Goal: Transaction & Acquisition: Purchase product/service

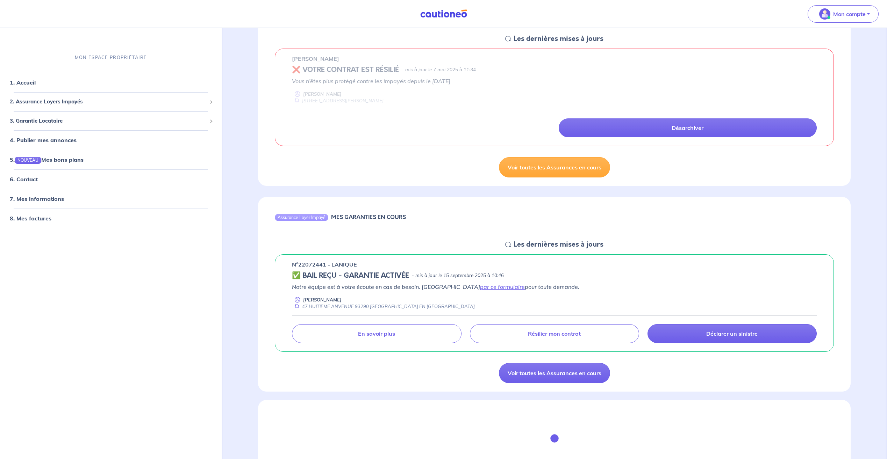
scroll to position [105, 0]
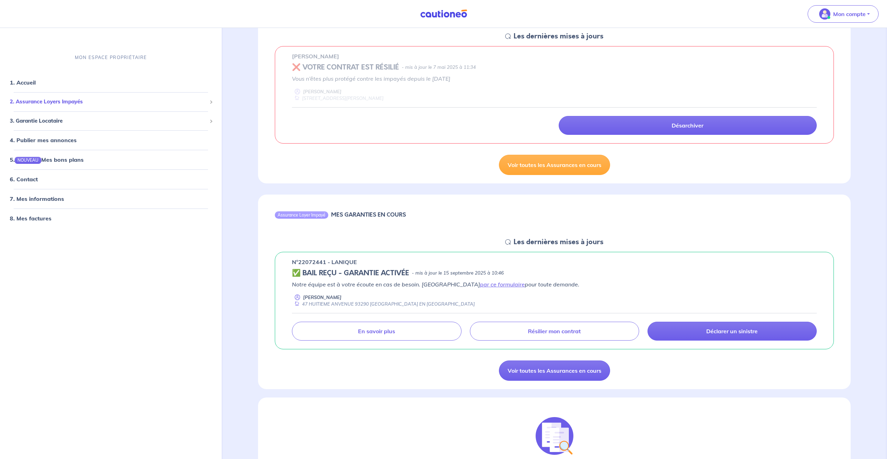
click at [97, 103] on span "2. Assurance Loyers Impayés" at bounding box center [108, 102] width 197 height 8
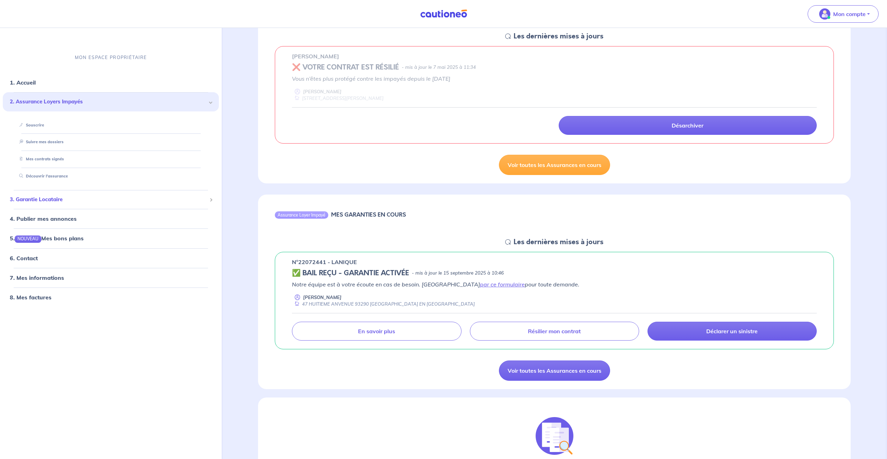
click at [53, 200] on span "3. Garantie Locataire" at bounding box center [108, 200] width 197 height 8
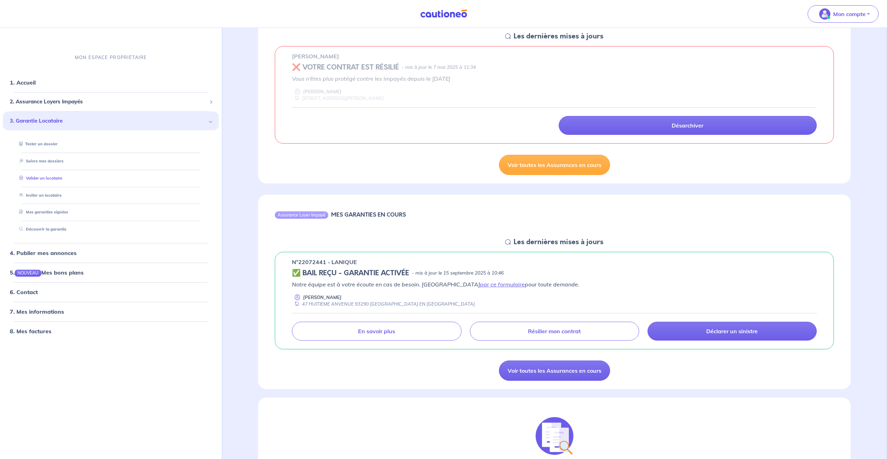
click at [49, 178] on link "Valider un locataire" at bounding box center [39, 178] width 46 height 5
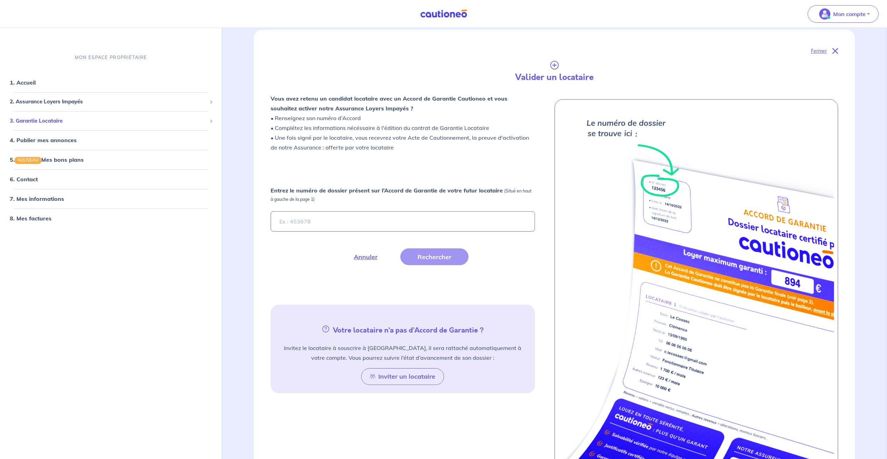
click at [56, 124] on span "3. Garantie Locataire" at bounding box center [108, 121] width 197 height 8
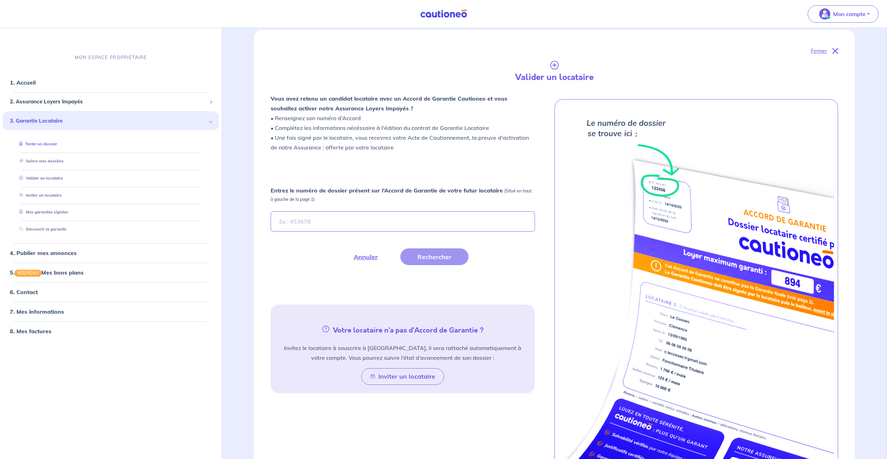
click at [52, 145] on link "Tester un dossier" at bounding box center [36, 144] width 41 height 5
click at [99, 99] on span "2. Assurance Loyers Impayés" at bounding box center [108, 102] width 197 height 8
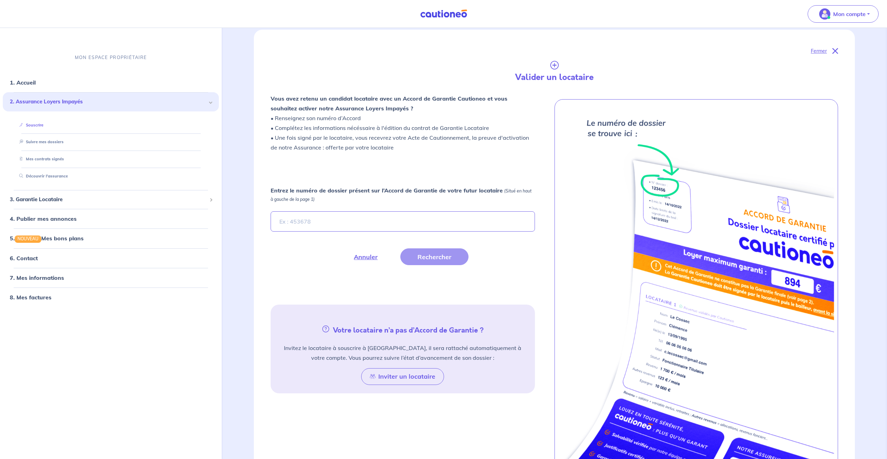
click at [43, 127] on link "Souscrire" at bounding box center [29, 125] width 27 height 5
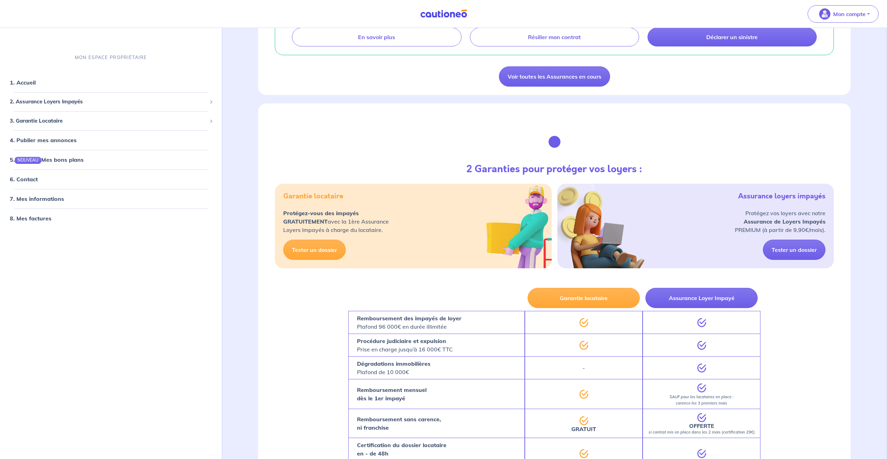
scroll to position [522, 0]
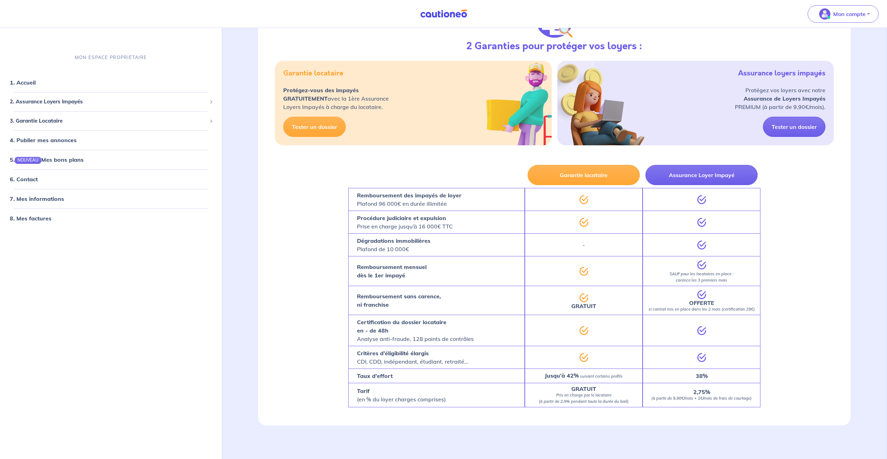
click at [730, 295] on div "OFFERTE si contrat mis en place dans les 2 mois (certification 29€)" at bounding box center [701, 300] width 118 height 29
click at [810, 126] on link "Tester un dossier" at bounding box center [794, 127] width 63 height 20
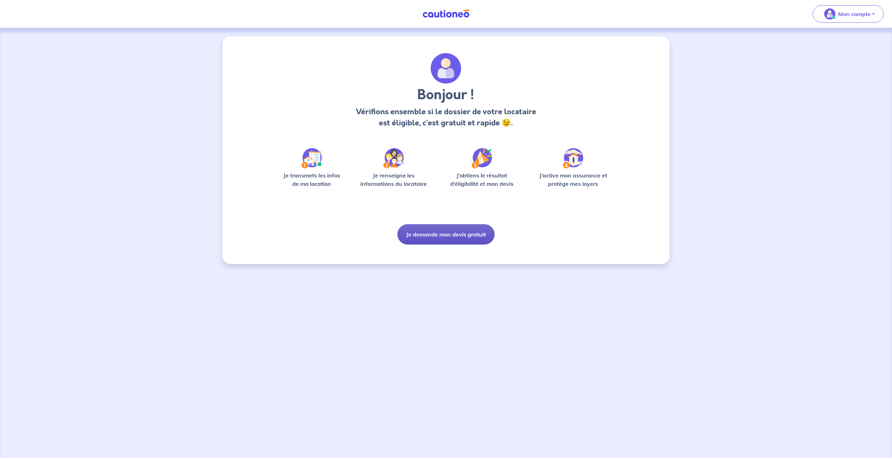
click at [458, 240] on button "Je demande mon devis gratuit" at bounding box center [445, 234] width 97 height 20
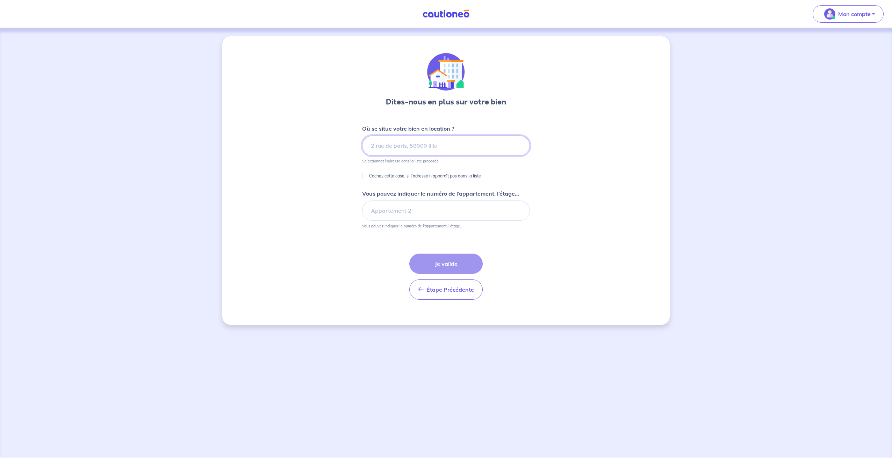
click at [455, 145] on input at bounding box center [446, 146] width 168 height 20
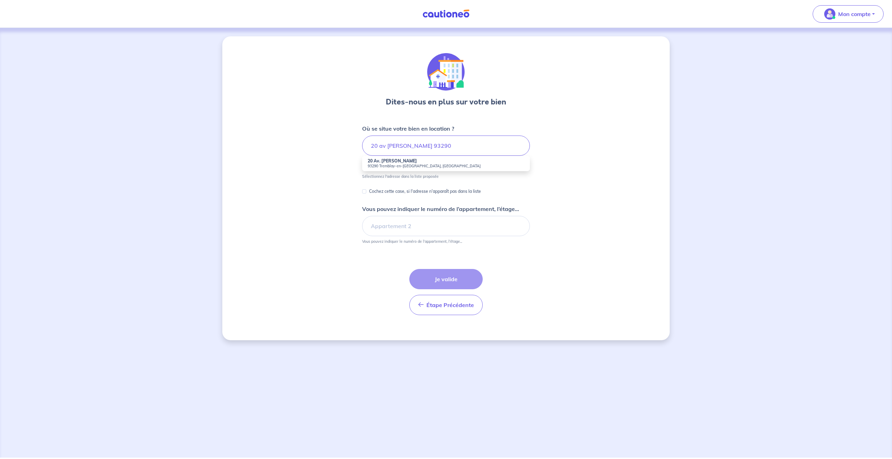
click at [436, 162] on li "20 Av. Voltaire 93290 Tremblay-en-[GEOGRAPHIC_DATA], [GEOGRAPHIC_DATA]" at bounding box center [446, 163] width 168 height 15
type input "20 Av. [PERSON_NAME], 93290 Tremblay-en-[GEOGRAPHIC_DATA], [GEOGRAPHIC_DATA]"
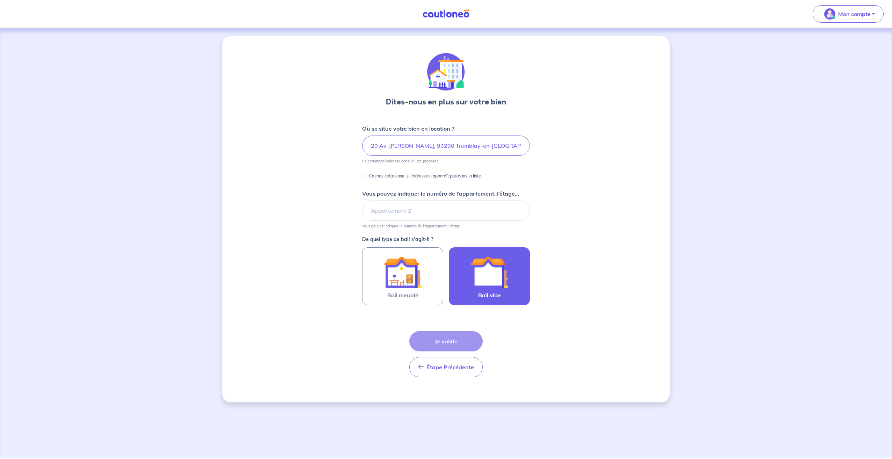
click at [479, 285] on img at bounding box center [489, 272] width 38 height 38
click at [0, 0] on input "Bail vide" at bounding box center [0, 0] width 0 height 0
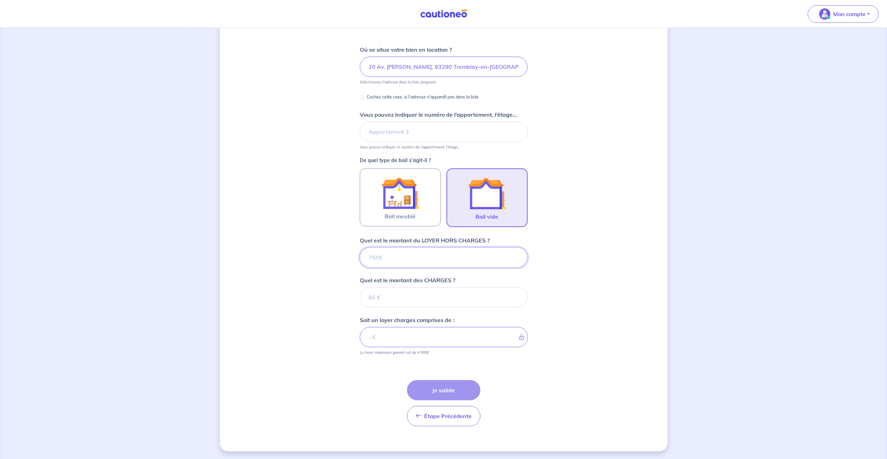
scroll to position [80, 0]
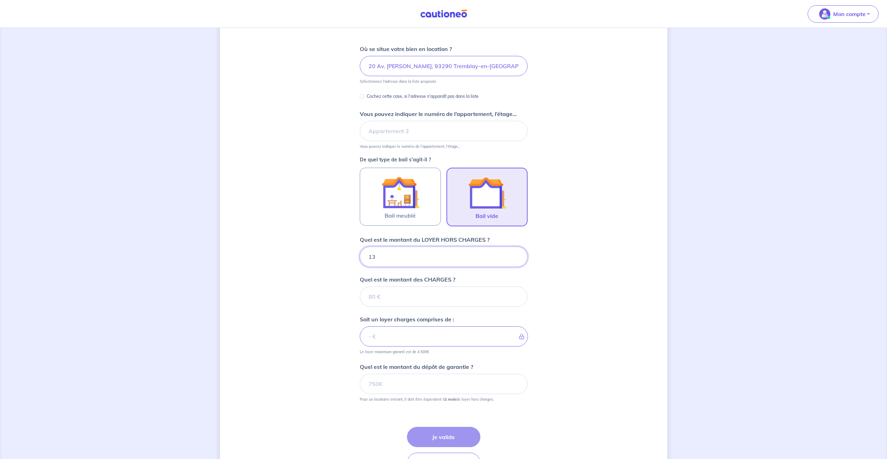
type input "135"
type input "1350"
click at [457, 305] on input "Quel est le montant des CHARGES ?" at bounding box center [444, 297] width 168 height 20
type input "50"
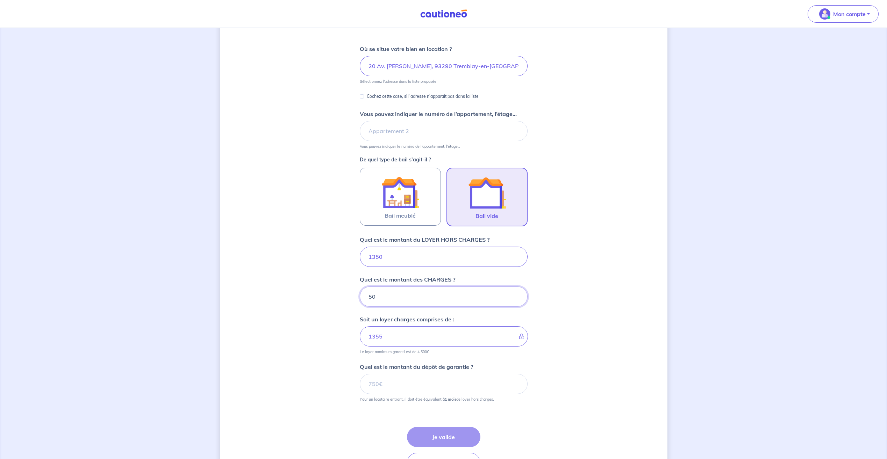
type input "1400"
type input "50"
click at [321, 338] on div "Dites-nous en plus sur votre bien Où se situe votre bien en location ? 20 Av. […" at bounding box center [443, 228] width 447 height 542
click at [390, 385] on input "Quel est le montant du dépôt de garantie ?" at bounding box center [444, 384] width 168 height 20
click at [306, 347] on div "Dites-nous en plus sur votre bien Où se situe votre bien en location ? 20 Av. […" at bounding box center [443, 228] width 447 height 542
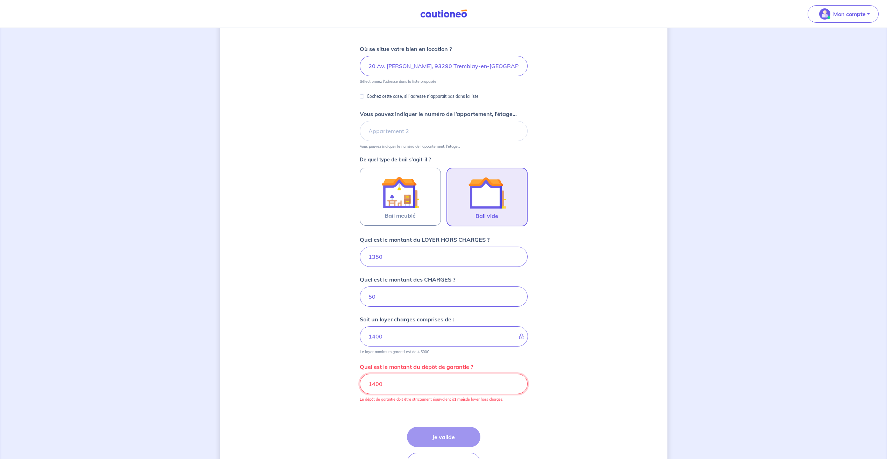
click at [408, 385] on input "1400" at bounding box center [444, 384] width 168 height 20
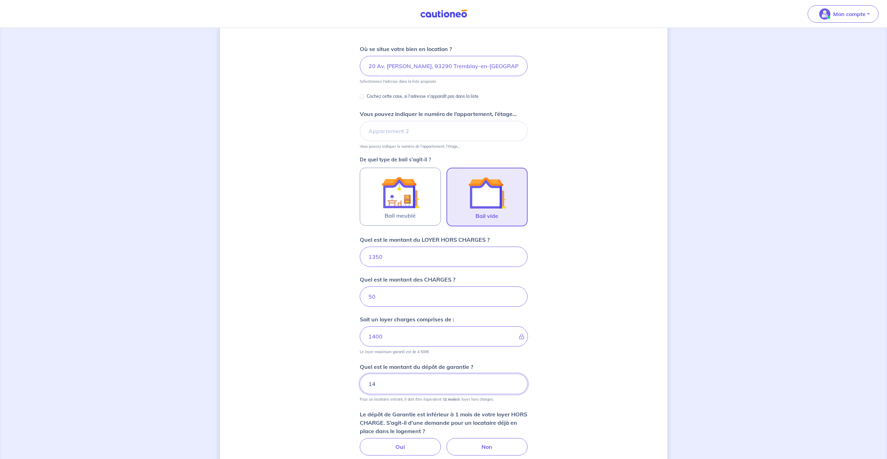
type input "1"
type input "1350"
click at [540, 415] on div "Dites-nous en plus sur votre bien Où se situe votre bien en location ? 20 Av. […" at bounding box center [443, 228] width 447 height 542
click at [472, 432] on button "Je valide" at bounding box center [443, 437] width 73 height 20
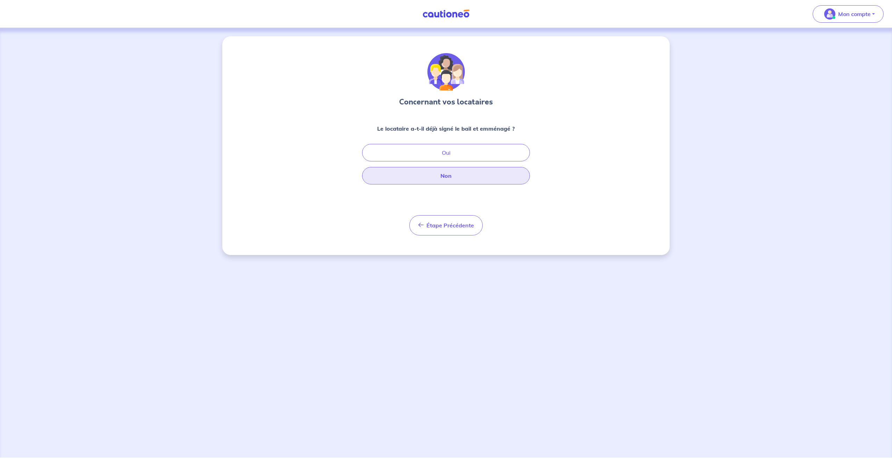
click at [453, 174] on button "Non" at bounding box center [446, 175] width 168 height 17
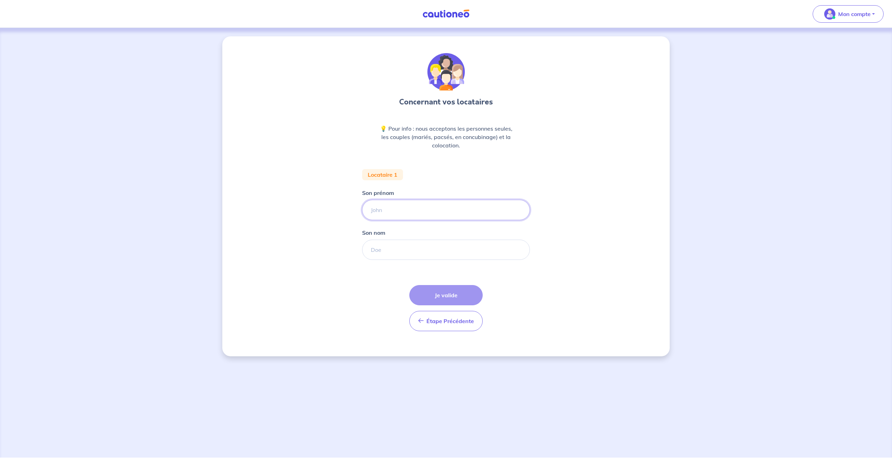
click at [400, 209] on input "Son prénom" at bounding box center [446, 210] width 168 height 20
click at [397, 208] on input "Son prénom" at bounding box center [446, 210] width 168 height 20
type input "Fabien"
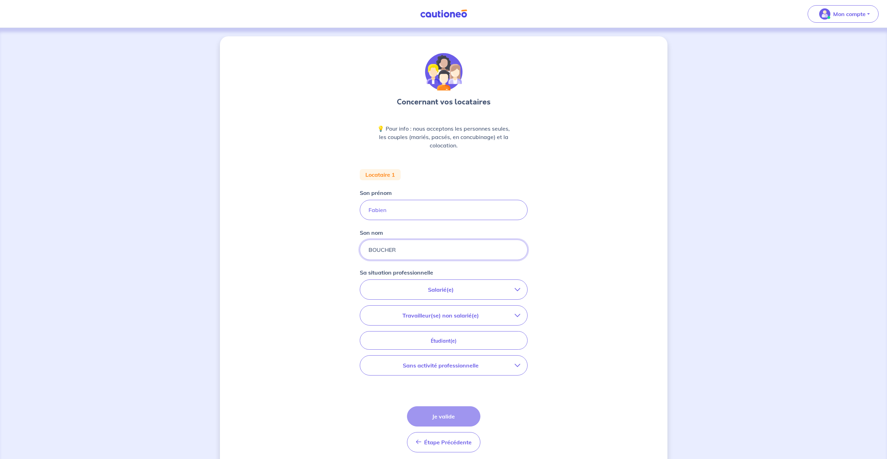
type input "BOUCHER"
click at [470, 290] on p "Salarié(e)" at bounding box center [441, 290] width 148 height 8
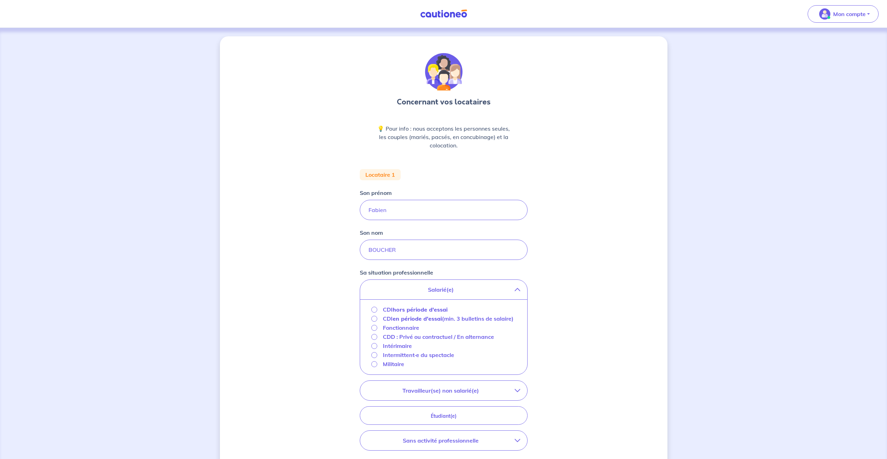
click at [426, 310] on strong "hors période d'essai" at bounding box center [420, 309] width 55 height 7
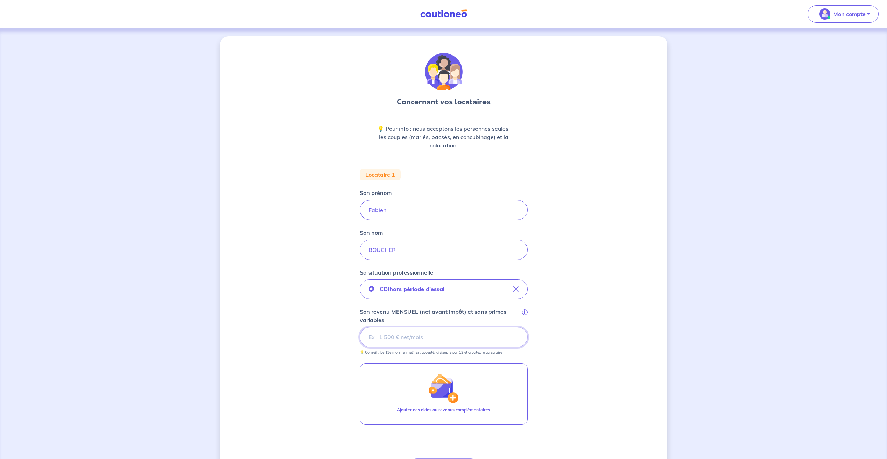
click at [412, 339] on input "Son revenu MENSUEL (net avant impôt) et sans primes variables i" at bounding box center [444, 337] width 168 height 20
click at [267, 322] on div "Concernant vos locataires 💡 Pour info : nous acceptons les personnes seules, le…" at bounding box center [443, 309] width 447 height 546
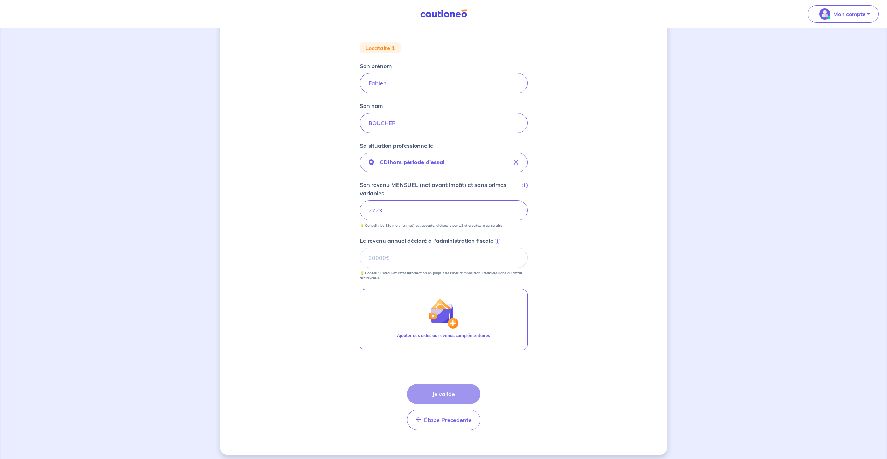
scroll to position [131, 0]
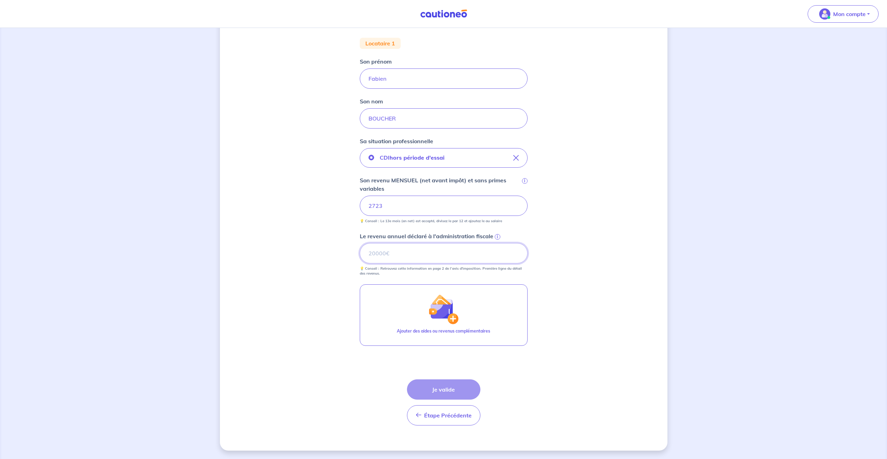
click at [416, 263] on input "Le revenu annuel déclaré à l'administration fiscale i" at bounding box center [444, 253] width 168 height 20
type input "0"
click at [316, 263] on div "Concernant vos locataires 💡 Pour info : nous acceptons les personnes seules, le…" at bounding box center [443, 178] width 447 height 546
click at [453, 390] on button "Je valide" at bounding box center [443, 390] width 73 height 20
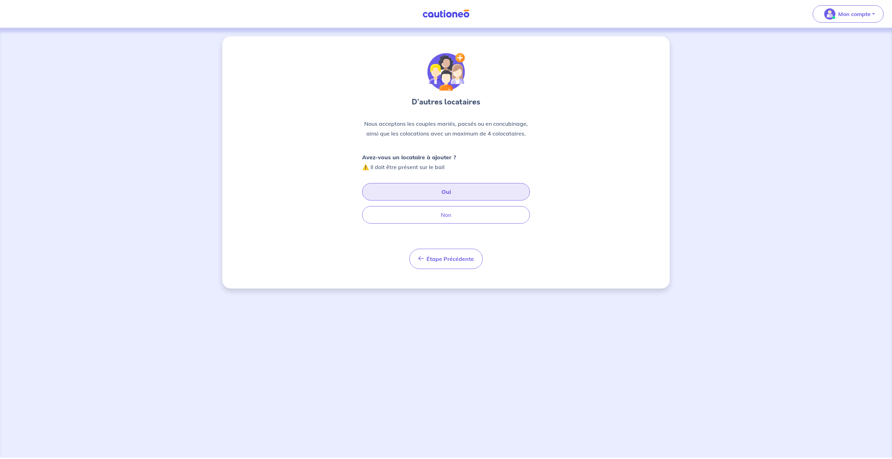
click at [442, 194] on button "Oui" at bounding box center [446, 191] width 168 height 17
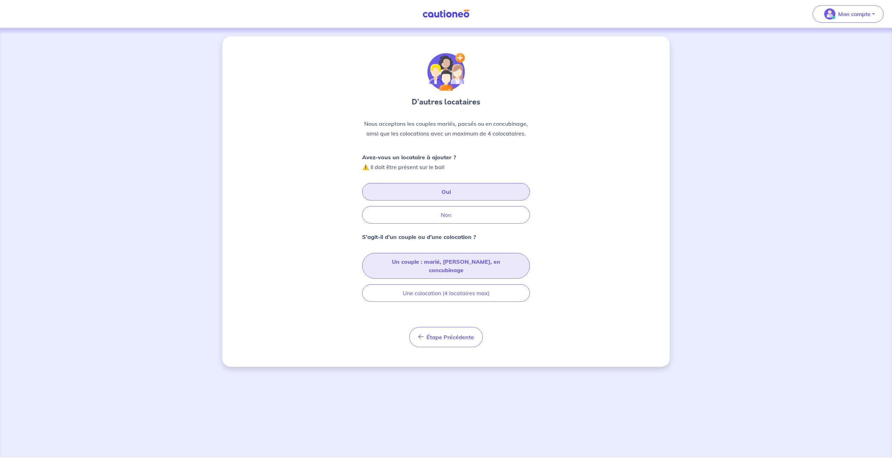
click at [409, 264] on button "Un couple : marié, [PERSON_NAME], en concubinage" at bounding box center [446, 266] width 168 height 26
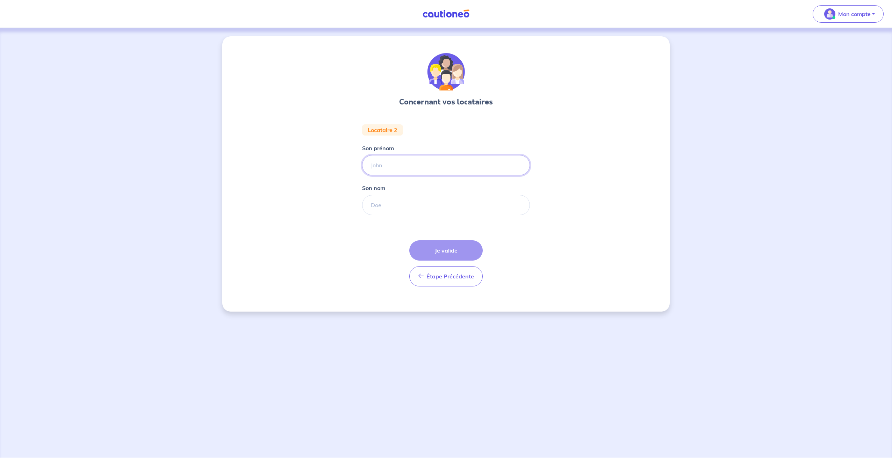
click at [408, 167] on input "Son prénom" at bounding box center [446, 165] width 168 height 20
click at [375, 173] on input "Son prénom" at bounding box center [446, 165] width 168 height 20
type input "[PERSON_NAME]"
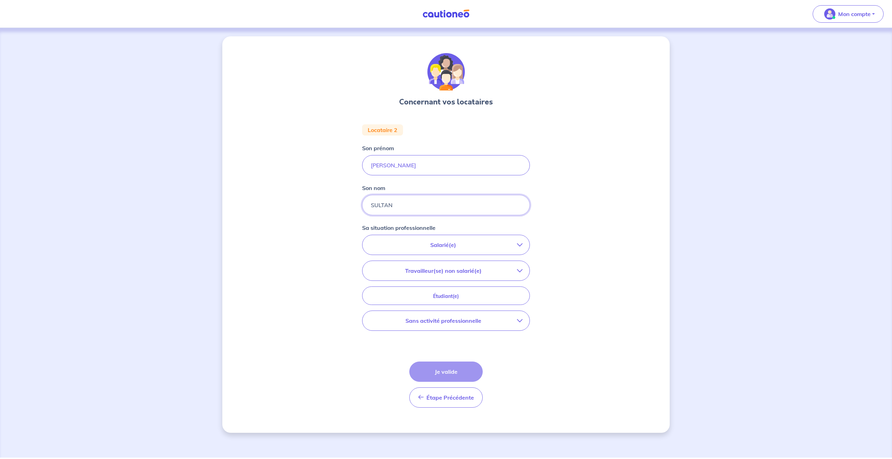
type input "SULTAN"
click at [318, 255] on div "Concernant vos locataires Locataire 2 Son prénom [PERSON_NAME] nom SULTAN Sa si…" at bounding box center [445, 234] width 447 height 397
click at [415, 242] on p "Salarié(e)" at bounding box center [443, 245] width 148 height 8
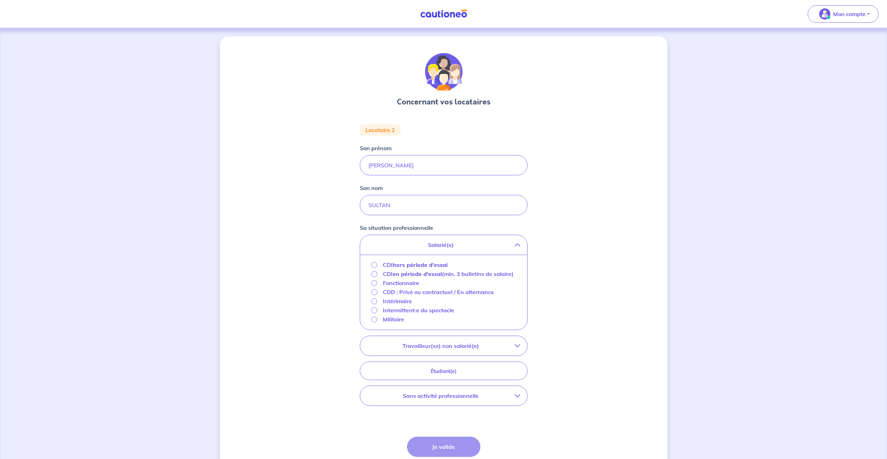
click at [392, 264] on p "CDI hors période d'essai" at bounding box center [415, 265] width 65 height 8
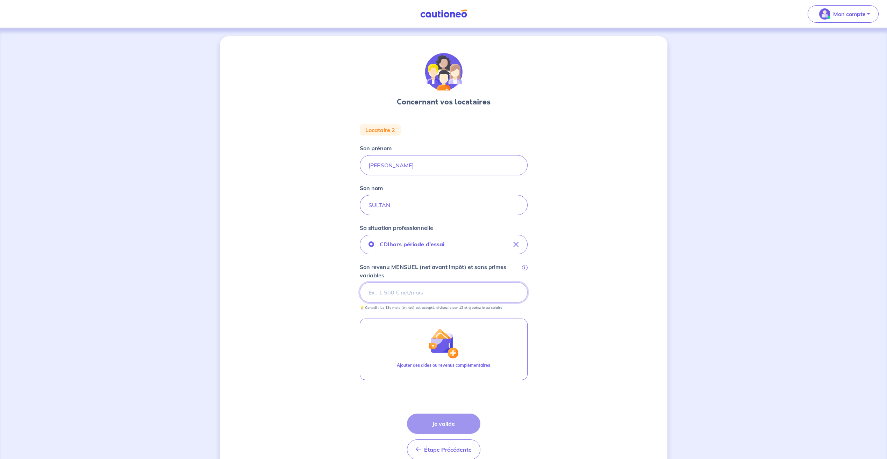
click at [431, 296] on input "Son revenu MENSUEL (net avant impôt) et sans primes variables i" at bounding box center [444, 292] width 168 height 20
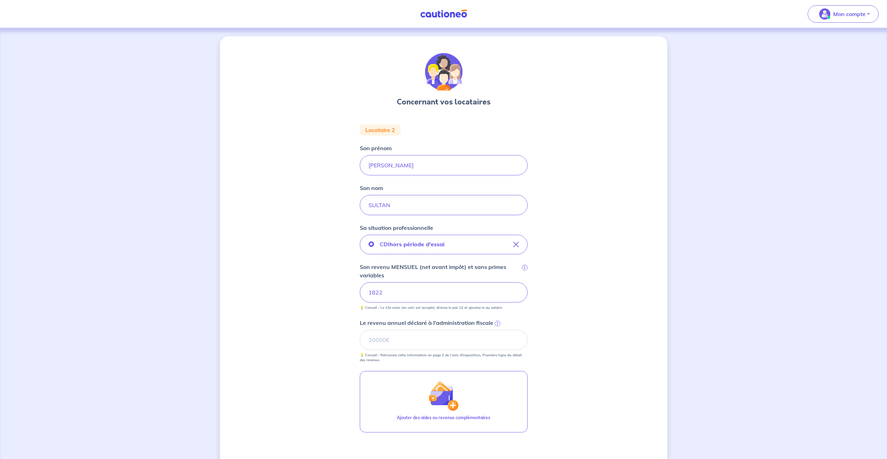
click at [260, 289] on div "Concernant vos locataires Locataire 2 Son prénom [PERSON_NAME] nom SULTAN Sa si…" at bounding box center [443, 286] width 447 height 501
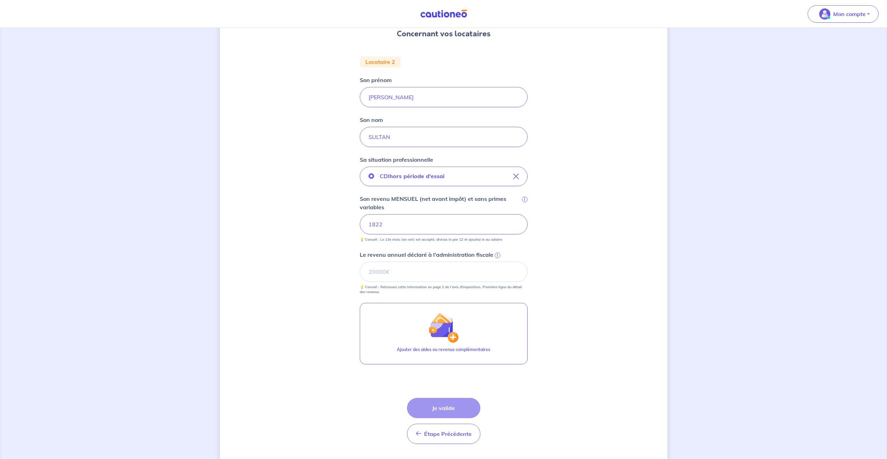
scroll to position [87, 0]
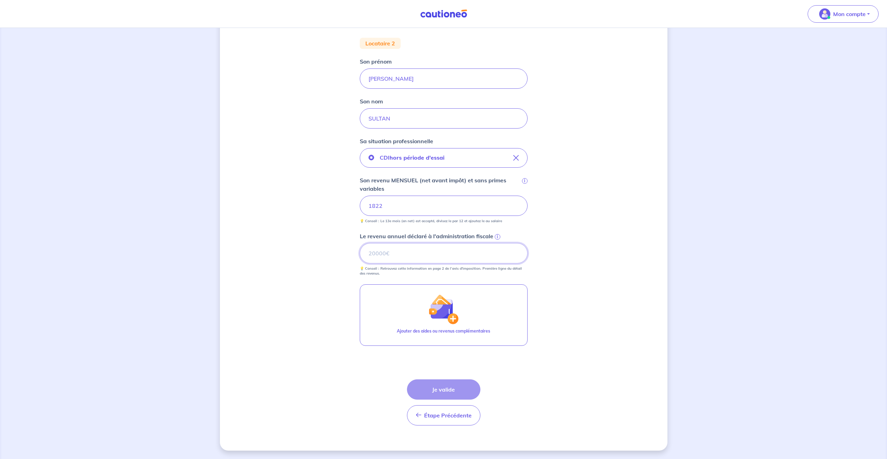
click at [377, 255] on input "Le revenu annuel déclaré à l'administration fiscale i" at bounding box center [444, 253] width 168 height 20
paste input "18367"
type input "18367"
click at [296, 283] on div "Concernant vos locataires Locataire 2 Son prénom [PERSON_NAME] nom SULTAN Sa si…" at bounding box center [443, 200] width 447 height 501
click at [458, 385] on button "Je valide" at bounding box center [443, 390] width 73 height 20
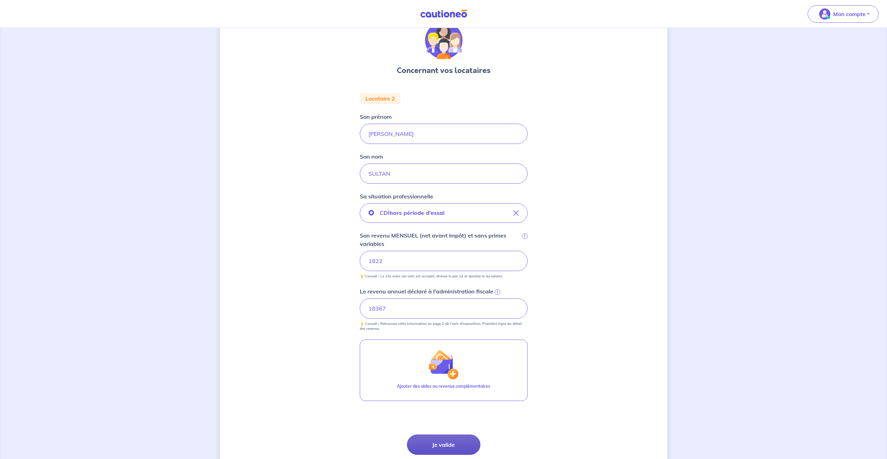
scroll to position [87, 0]
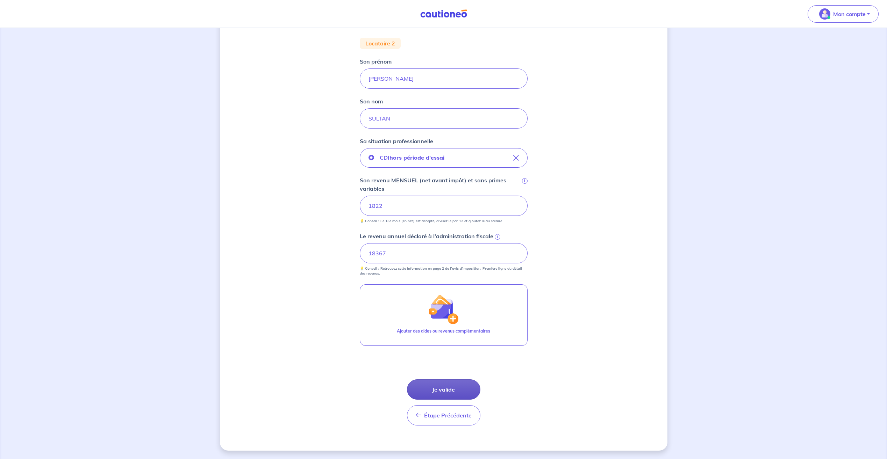
click at [453, 387] on button "Je valide" at bounding box center [443, 390] width 73 height 20
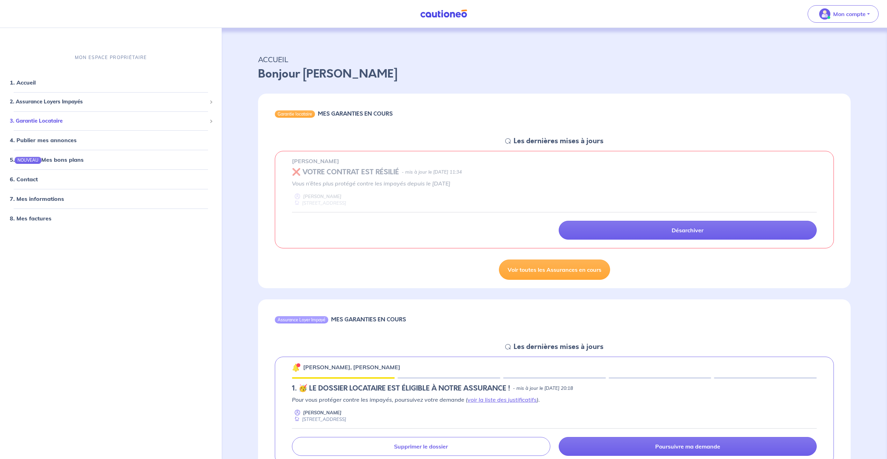
click at [46, 122] on span "3. Garantie Locataire" at bounding box center [108, 121] width 197 height 8
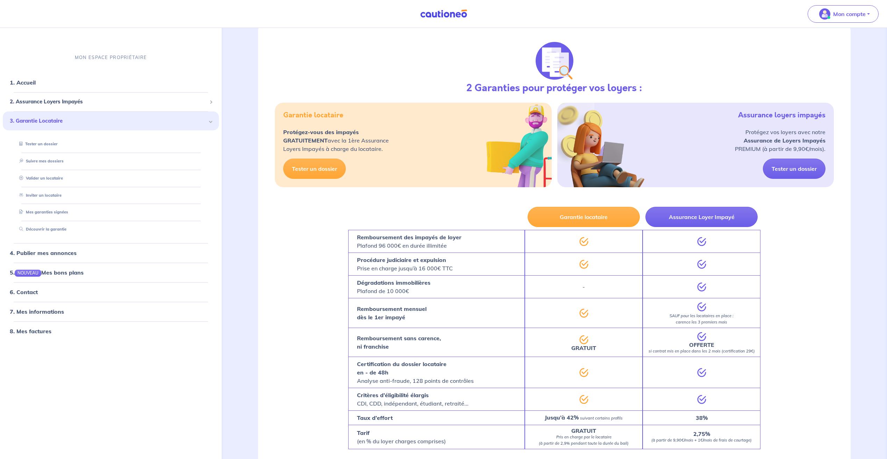
scroll to position [641, 0]
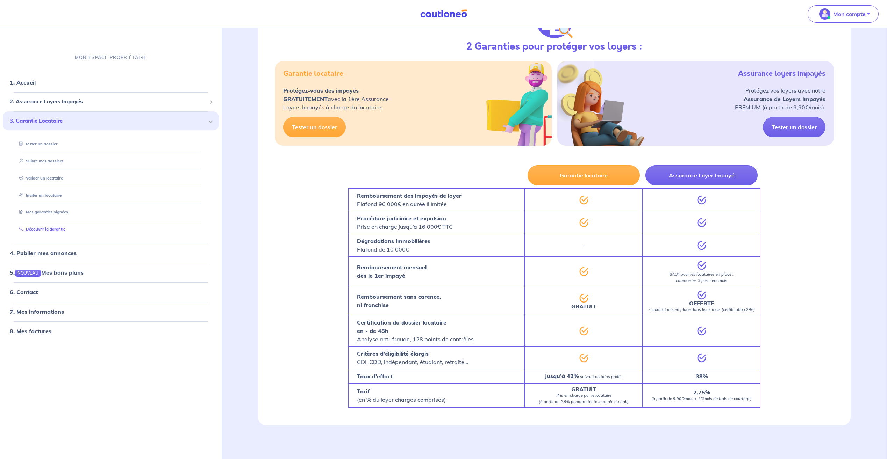
click at [48, 230] on link "Découvrir la garantie" at bounding box center [40, 229] width 49 height 5
click at [90, 104] on span "2. Assurance Loyers Impayés" at bounding box center [108, 102] width 197 height 8
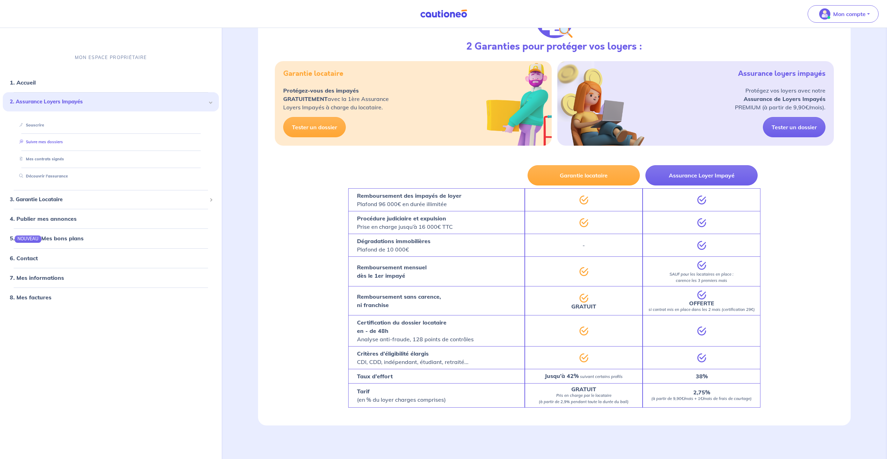
click at [50, 144] on link "Suivre mes dossiers" at bounding box center [39, 142] width 46 height 5
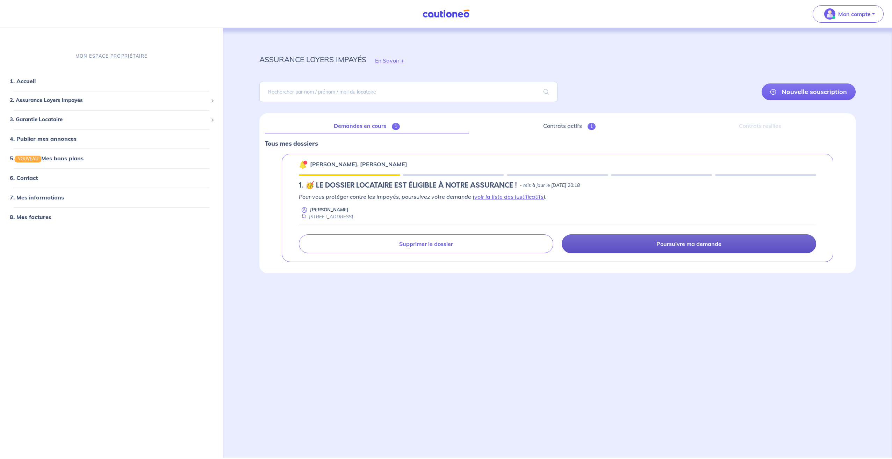
click at [621, 243] on link "Poursuivre ma demande" at bounding box center [689, 244] width 254 height 19
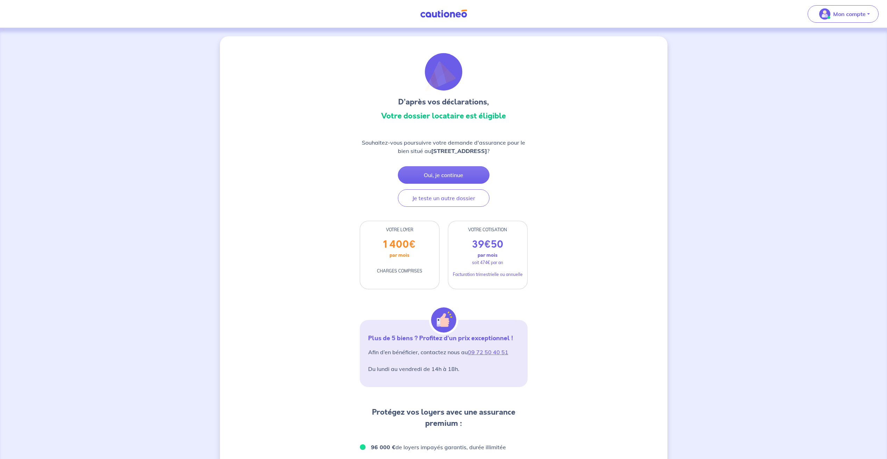
drag, startPoint x: 384, startPoint y: 114, endPoint x: 523, endPoint y: 154, distance: 144.5
click at [523, 154] on div "D’après vos déclarations, Votre dossier locataire est éligible Souhaitez-vous p…" at bounding box center [444, 378] width 168 height 651
drag, startPoint x: 523, startPoint y: 154, endPoint x: 515, endPoint y: 165, distance: 13.5
click at [515, 165] on div "Souhaitez-vous poursuivre votre demande d'assurance pour le bien situé au 20 Av…" at bounding box center [444, 172] width 168 height 69
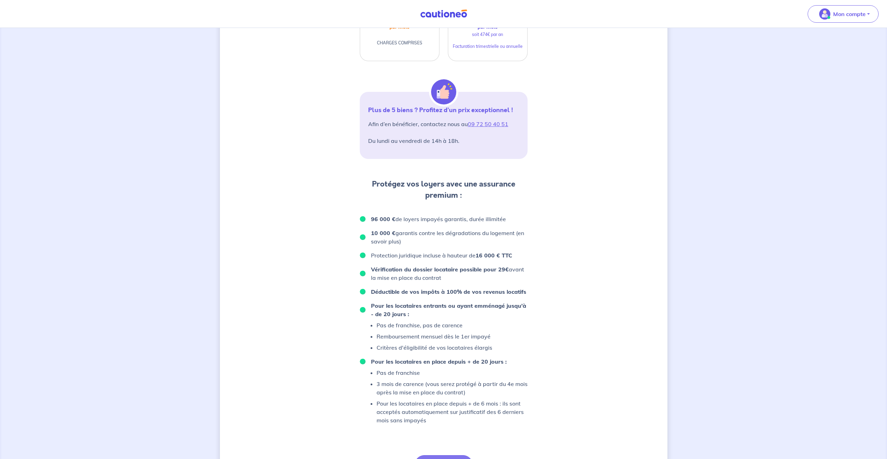
scroll to position [273, 0]
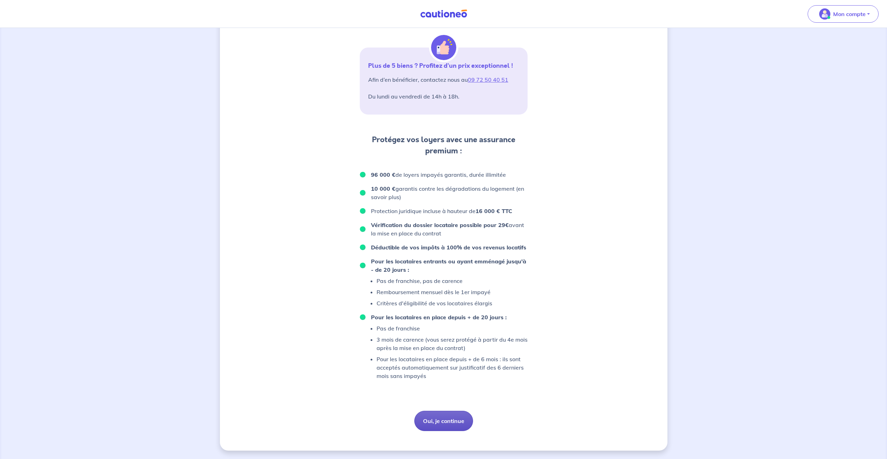
click at [453, 421] on button "Oui, je continue" at bounding box center [443, 421] width 59 height 20
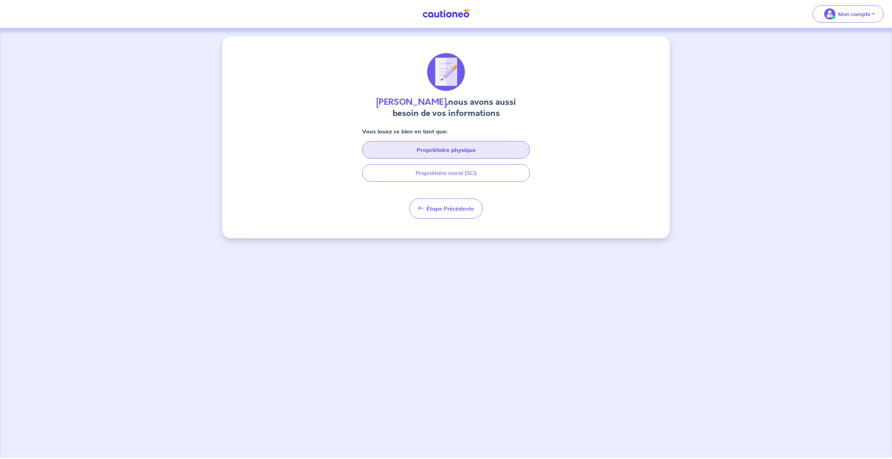
click at [446, 151] on button "Propriétaire physique" at bounding box center [446, 149] width 168 height 17
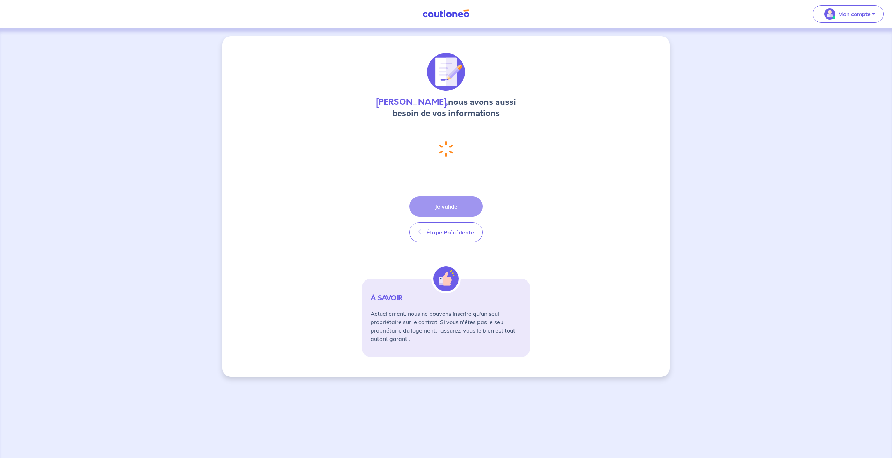
select select "FR"
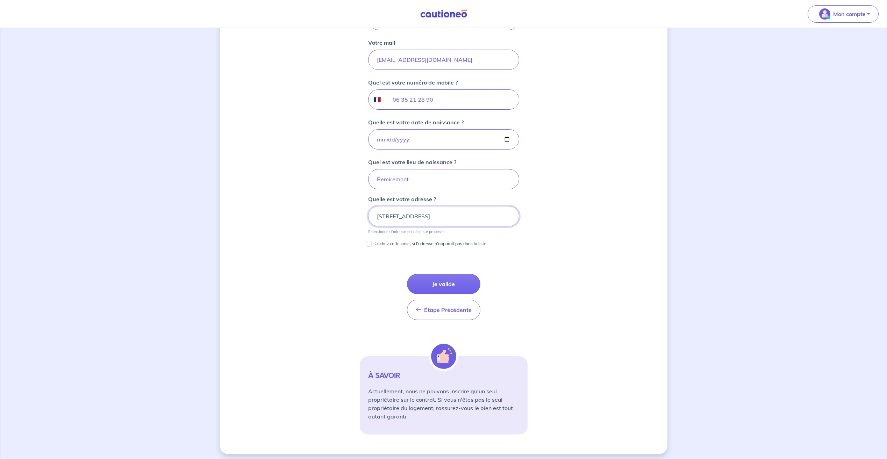
scroll to position [237, 0]
click at [448, 281] on button "Je valide" at bounding box center [443, 281] width 73 height 20
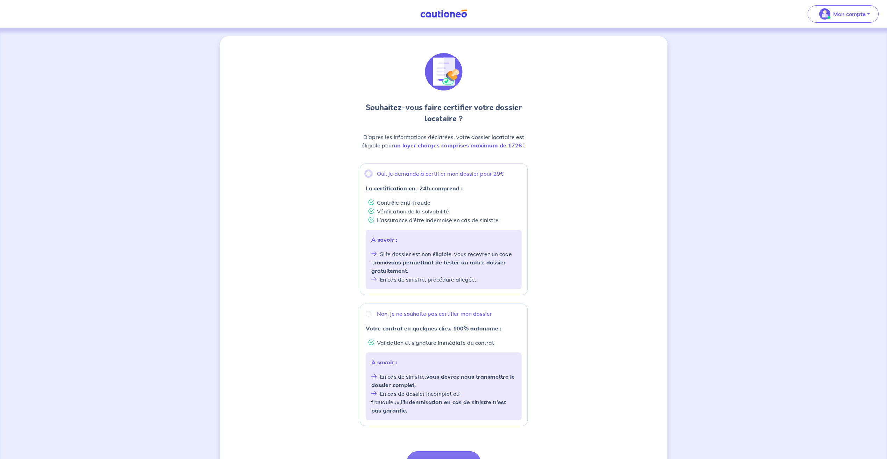
click at [369, 174] on input "Oui, je demande à certifier mon dossier pour 29€" at bounding box center [369, 174] width 6 height 6
radio input "true"
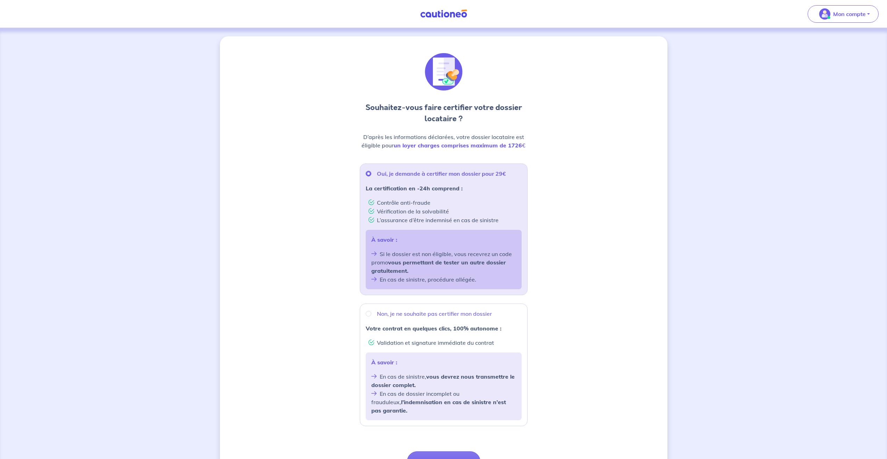
click at [300, 205] on div "Souhaitez-vous faire certifier votre dossier locataire ? D’après les informatio…" at bounding box center [443, 279] width 447 height 487
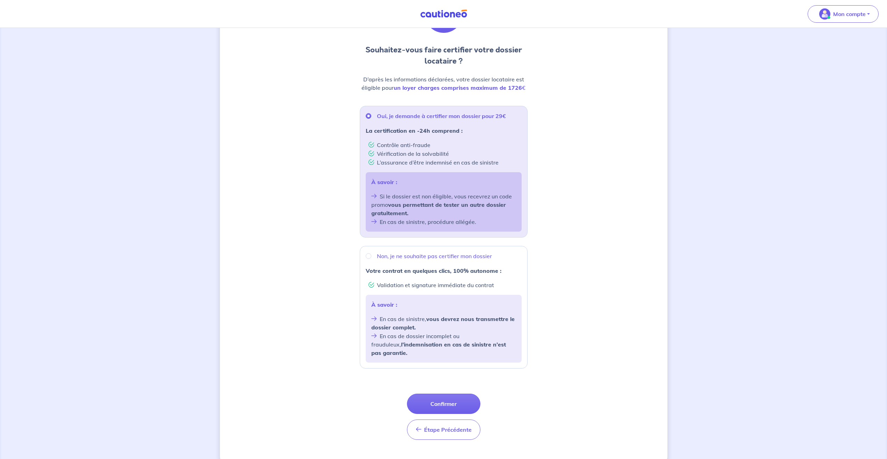
scroll to position [64, 0]
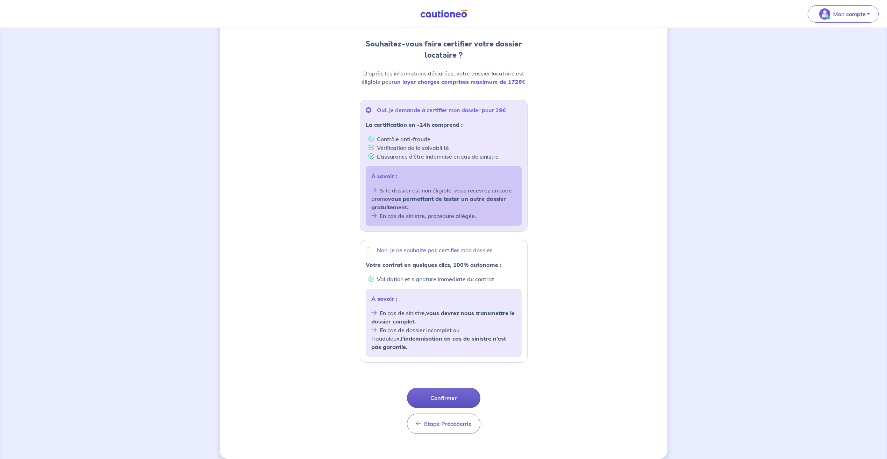
click at [462, 393] on button "Confirmer" at bounding box center [443, 398] width 73 height 20
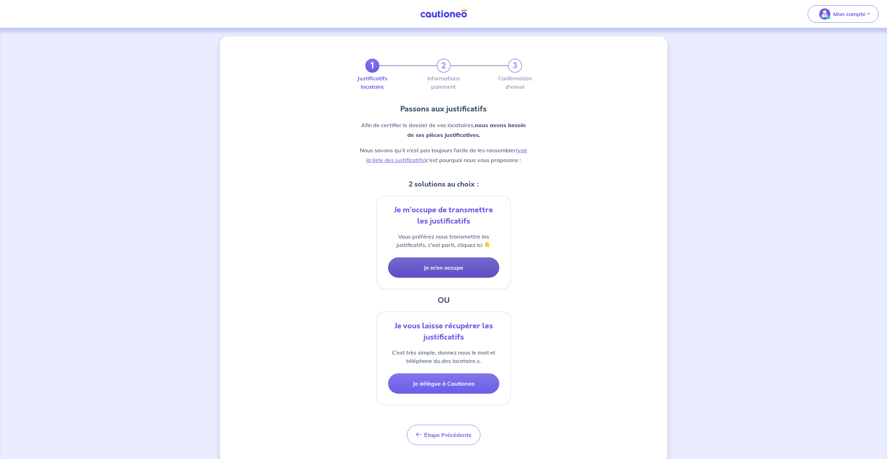
click at [438, 269] on button "Je m’en occupe" at bounding box center [443, 268] width 111 height 20
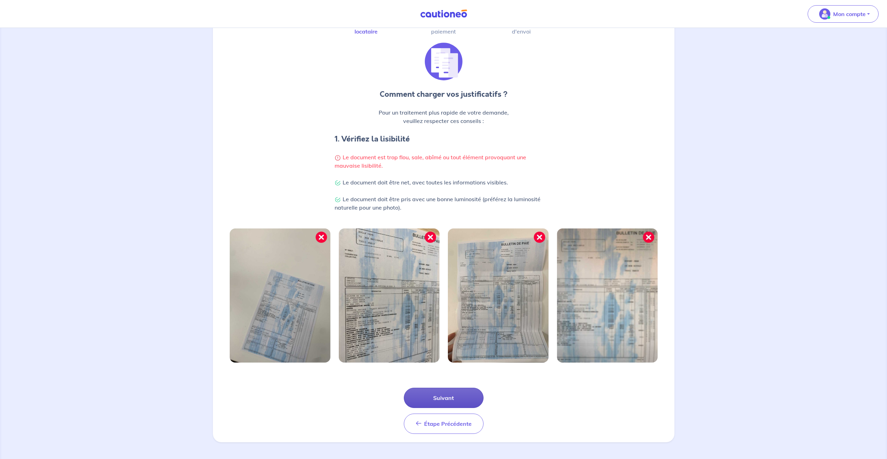
click at [454, 397] on button "Suivant" at bounding box center [444, 398] width 80 height 20
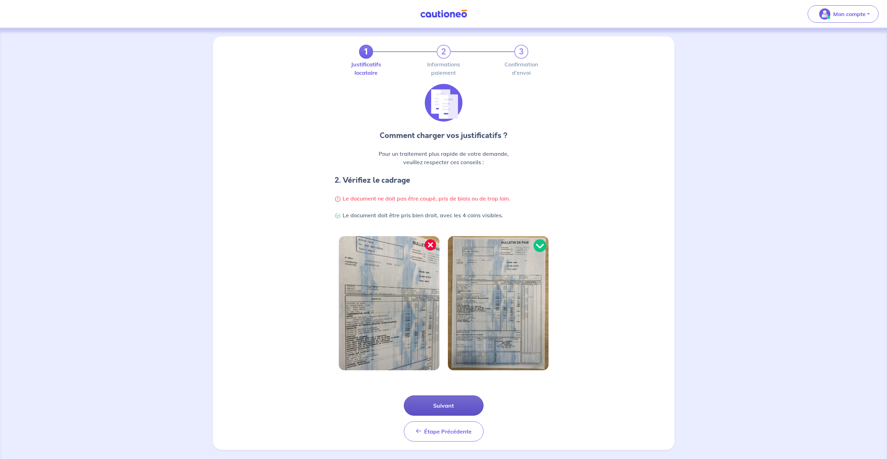
click at [450, 407] on button "Suivant" at bounding box center [444, 406] width 80 height 20
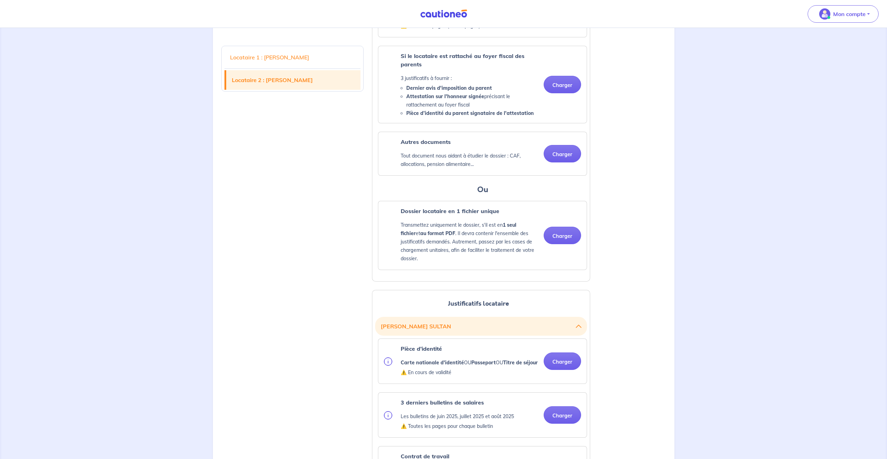
scroll to position [559, 0]
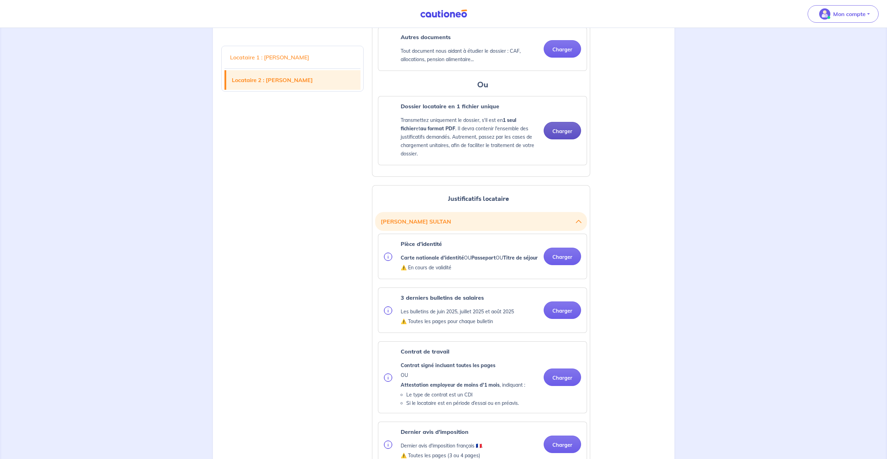
click at [562, 139] on button "Charger" at bounding box center [562, 130] width 37 height 17
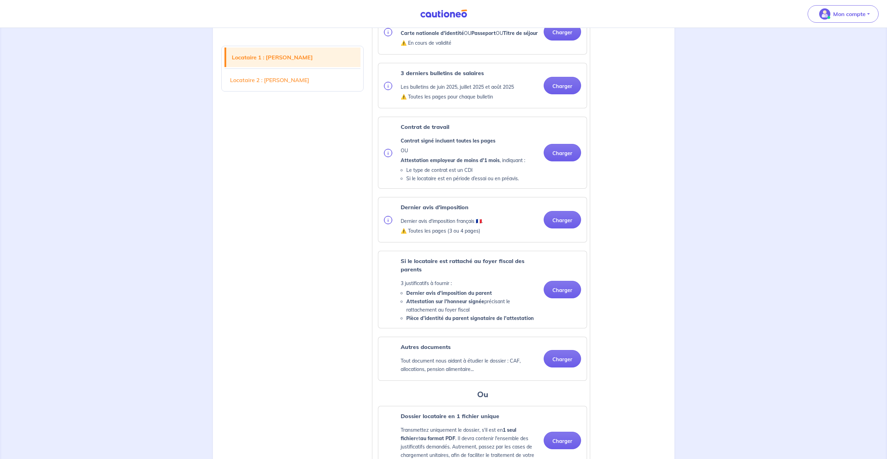
scroll to position [245, 0]
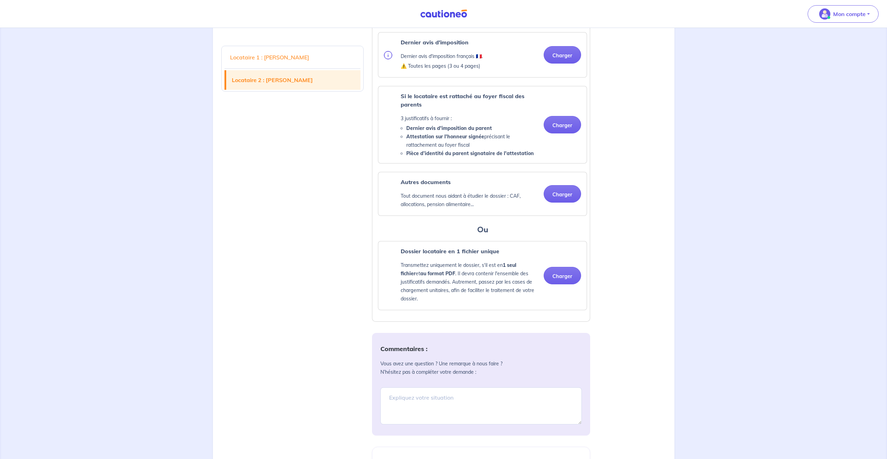
scroll to position [979, 0]
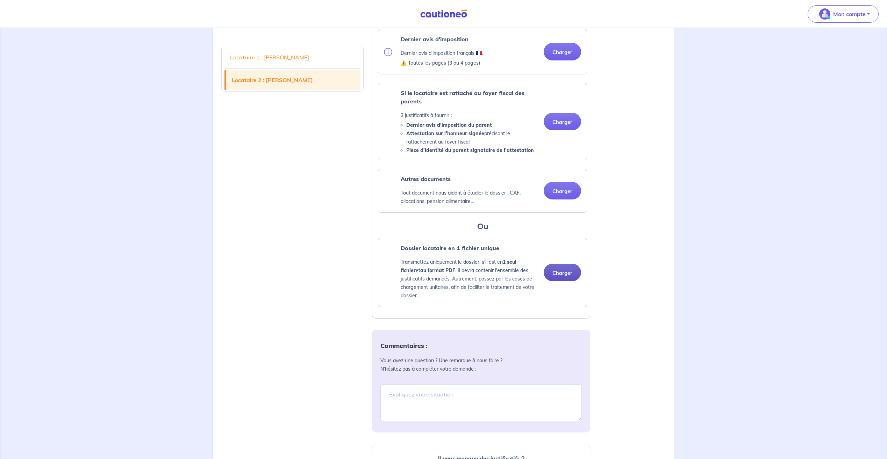
click at [563, 281] on button "Charger" at bounding box center [562, 272] width 37 height 17
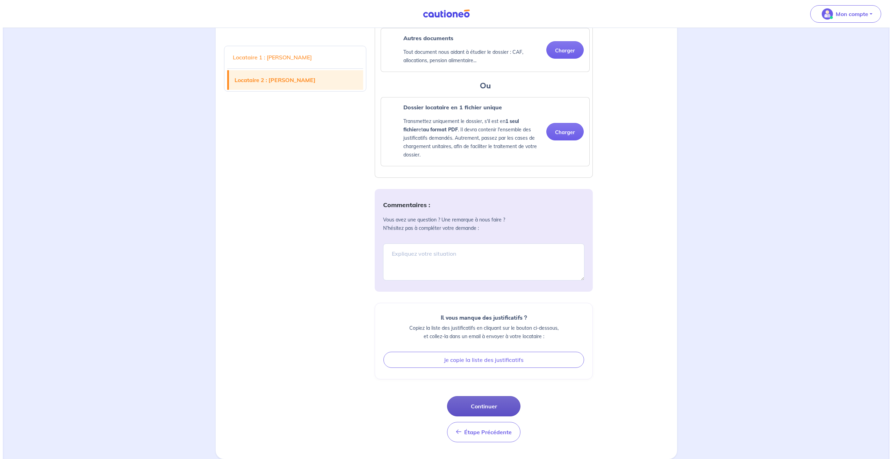
scroll to position [1136, 0]
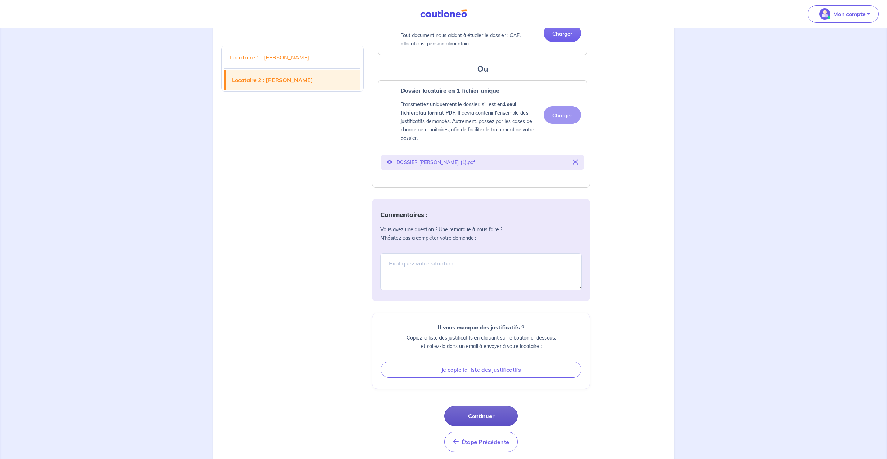
click at [509, 426] on button "Continuer" at bounding box center [480, 416] width 73 height 20
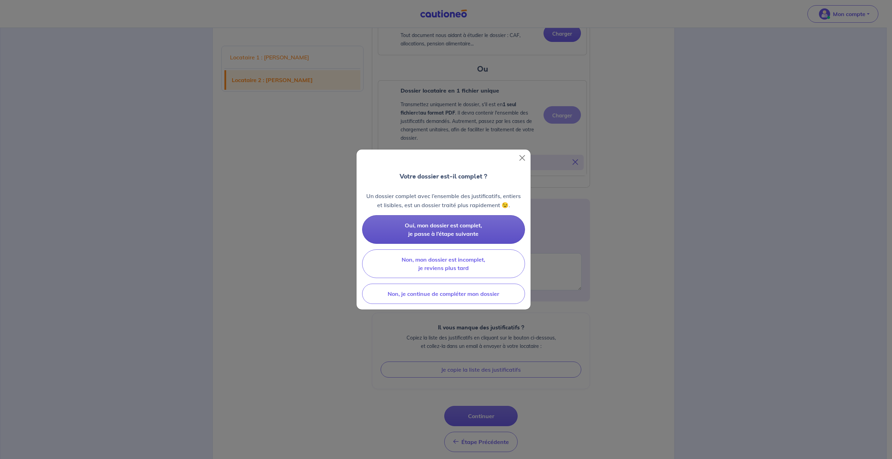
click at [502, 232] on button "Oui, mon dossier est complet, je passe à l’étape suivante" at bounding box center [443, 229] width 163 height 29
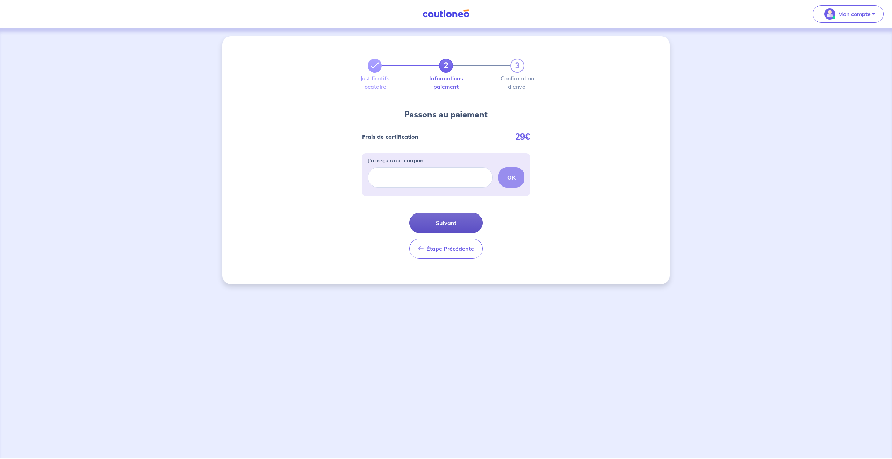
click at [459, 223] on button "Suivant" at bounding box center [445, 223] width 73 height 20
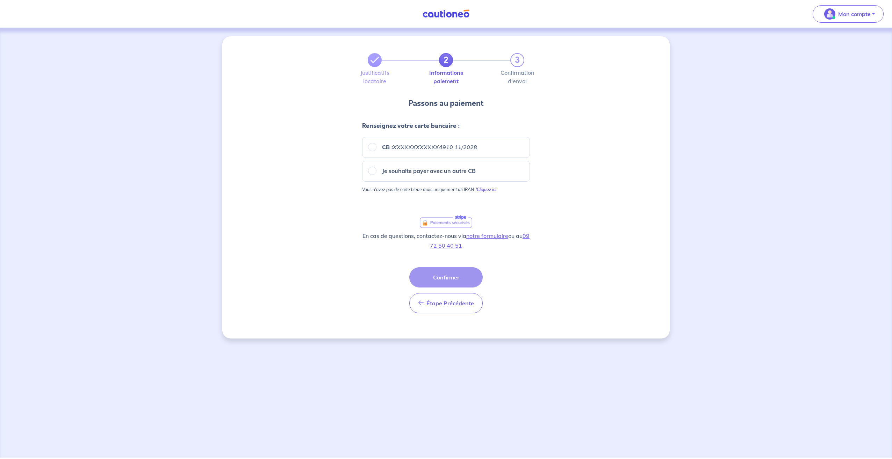
click at [419, 150] on em "XXXXXXXXXXXX4910 11/2028" at bounding box center [435, 147] width 84 height 7
click at [376, 150] on input "CB : XXXXXXXXXXXX4910 11/2028" at bounding box center [372, 147] width 8 height 8
radio input "true"
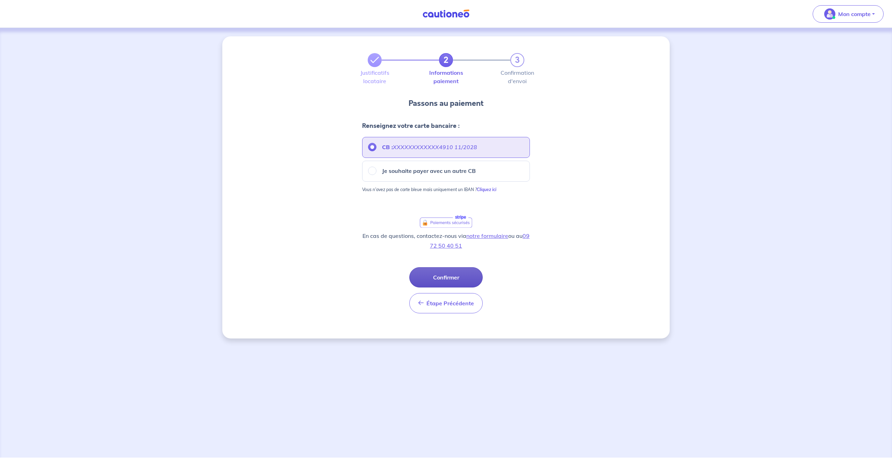
click at [459, 277] on button "Confirmer" at bounding box center [445, 277] width 73 height 20
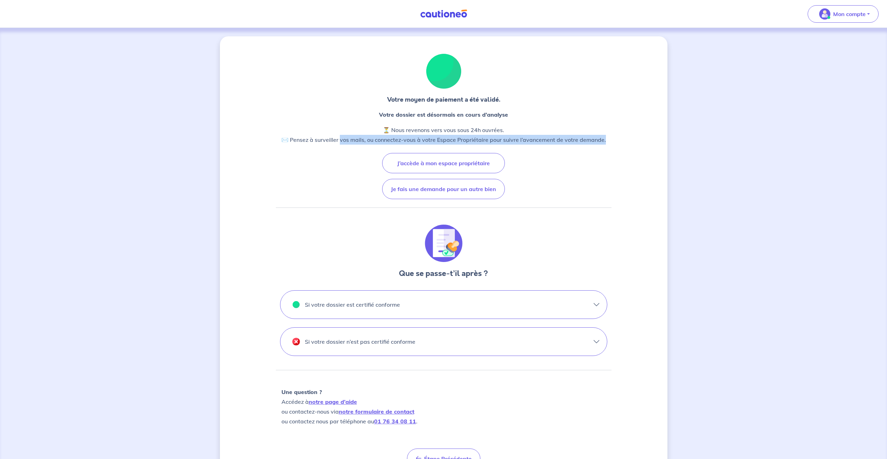
drag, startPoint x: 341, startPoint y: 168, endPoint x: 539, endPoint y: 202, distance: 200.4
click at [539, 202] on div "Votre moyen de paiement a été validé. Votre dossier est désormais en cours d’an…" at bounding box center [444, 261] width 336 height 416
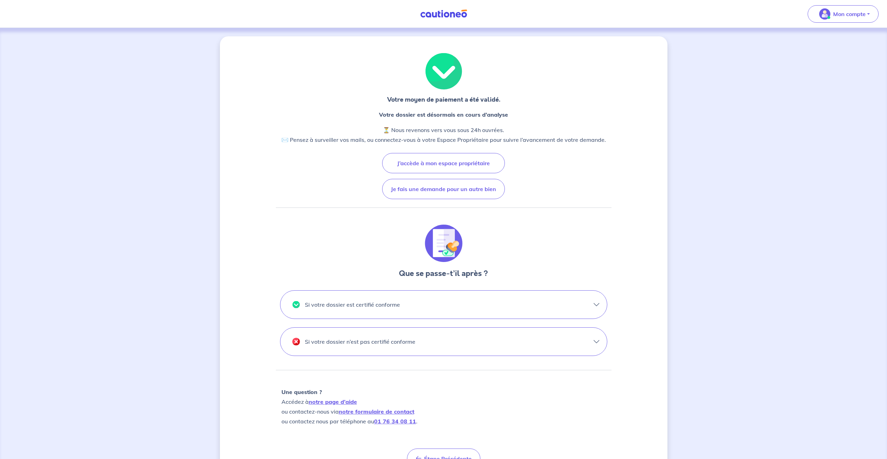
drag, startPoint x: 539, startPoint y: 202, endPoint x: 522, endPoint y: 196, distance: 17.9
click at [522, 196] on div "Votre moyen de paiement a été validé. Votre dossier est désormais en cours d’an…" at bounding box center [444, 261] width 336 height 416
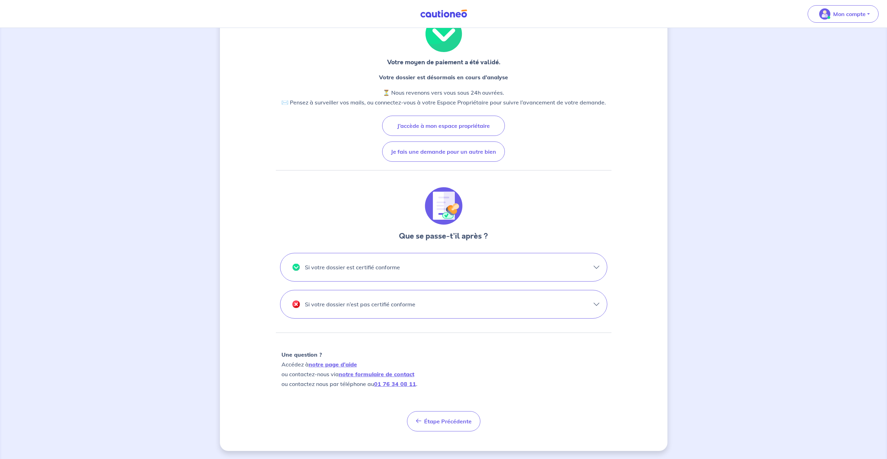
scroll to position [38, 0]
click at [382, 306] on p "Si votre dossier n’est pas certifié conforme" at bounding box center [360, 304] width 110 height 11
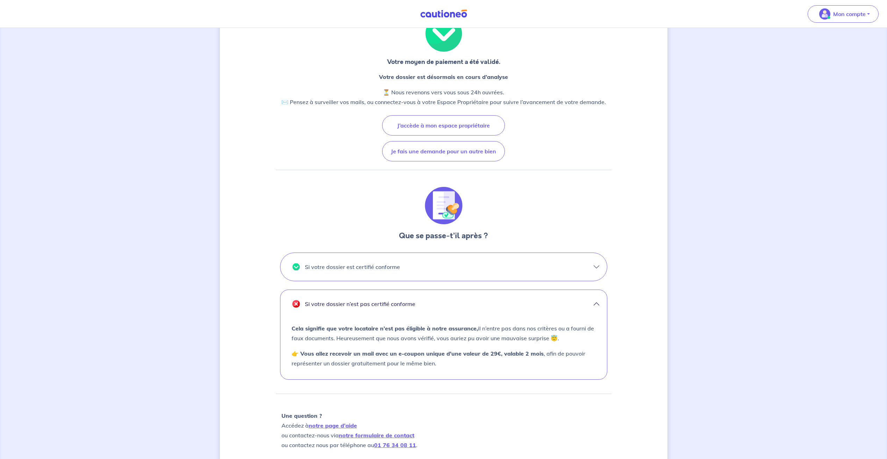
click at [400, 269] on button "Si votre dossier est certifié conforme" at bounding box center [443, 267] width 326 height 28
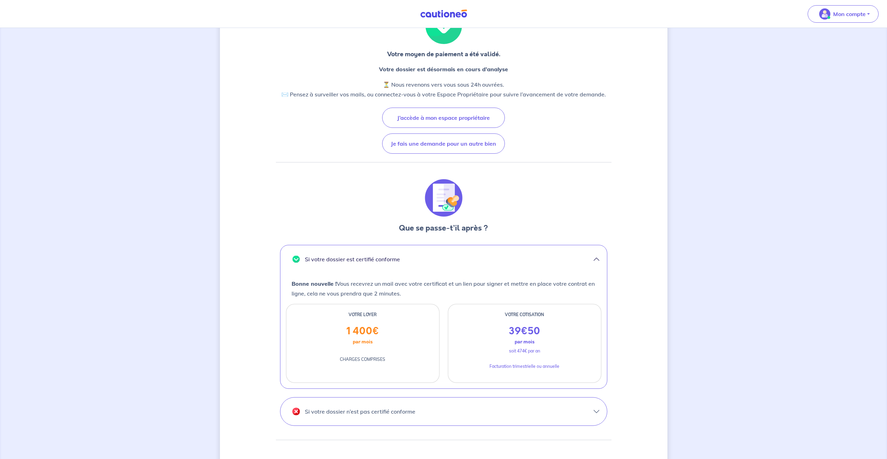
scroll to position [153, 0]
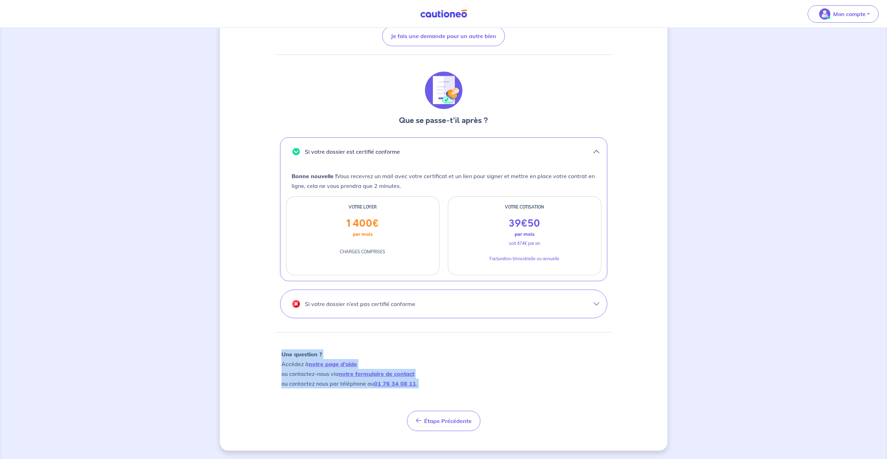
drag, startPoint x: 460, startPoint y: 404, endPoint x: 503, endPoint y: 436, distance: 53.1
click at [503, 436] on div "Votre moyen de paiement a été validé. Votre dossier est désormais en cours d’an…" at bounding box center [443, 167] width 447 height 568
drag, startPoint x: 503, startPoint y: 436, endPoint x: 483, endPoint y: 394, distance: 46.8
click at [490, 400] on div "Votre moyen de paiement a été validé. Votre dossier est désormais en cours d’an…" at bounding box center [444, 165] width 336 height 531
drag, startPoint x: 474, startPoint y: 390, endPoint x: 155, endPoint y: 155, distance: 395.7
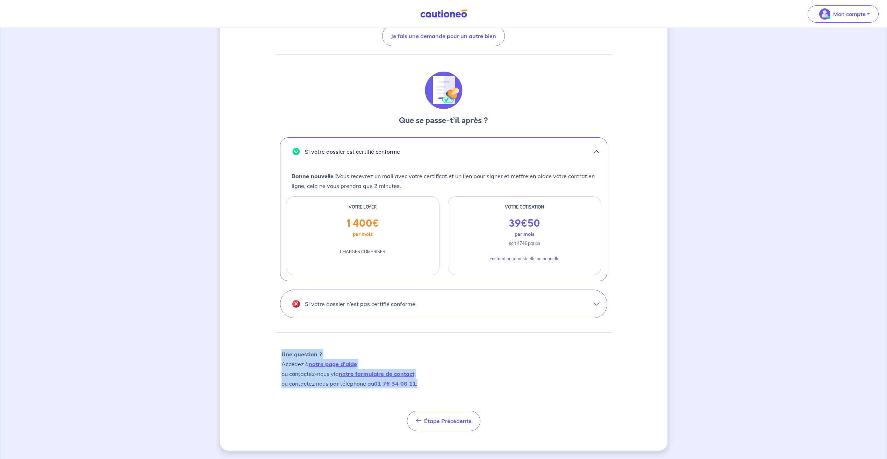
click at [155, 155] on div "Votre moyen de paiement a été validé. Votre dossier est désormais en cours d’an…" at bounding box center [443, 167] width 887 height 584
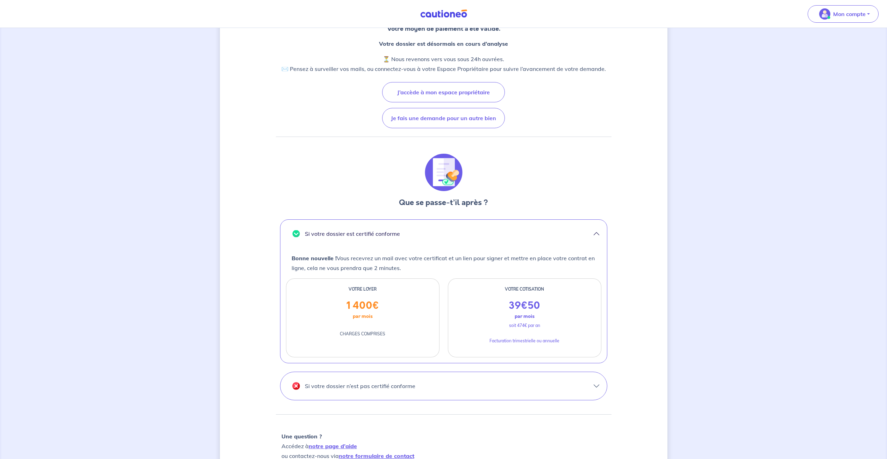
scroll to position [0, 0]
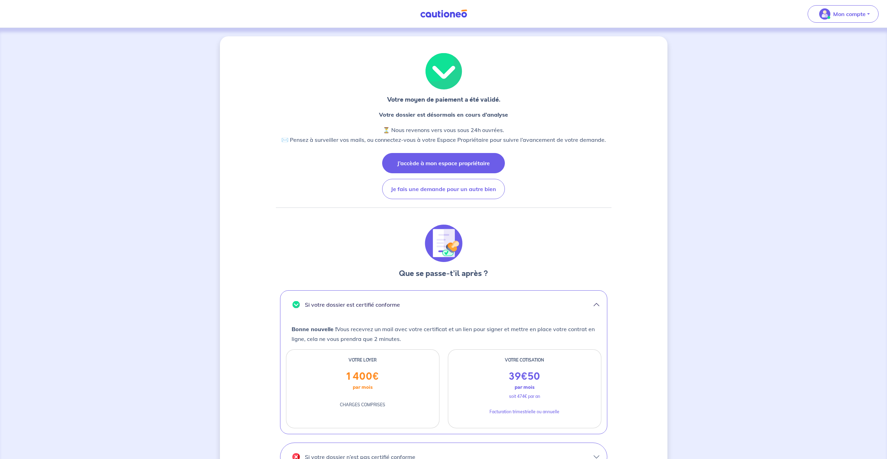
click at [409, 165] on button "J’accède à mon espace propriétaire" at bounding box center [443, 163] width 123 height 20
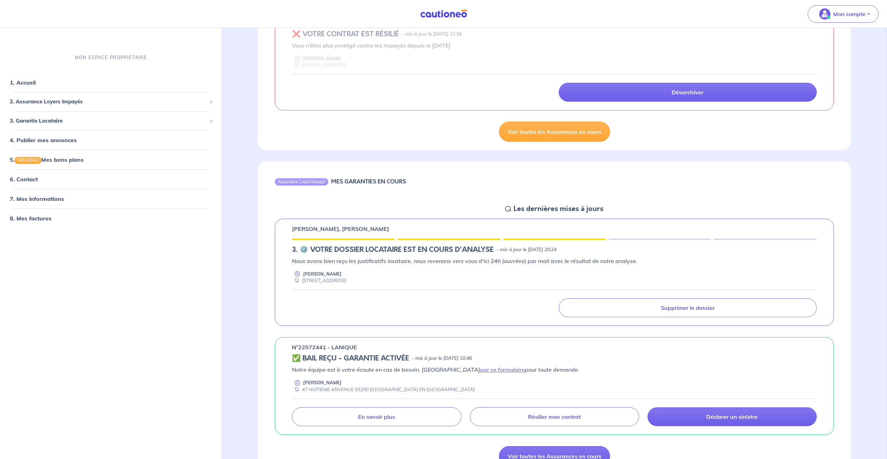
scroll to position [140, 0]
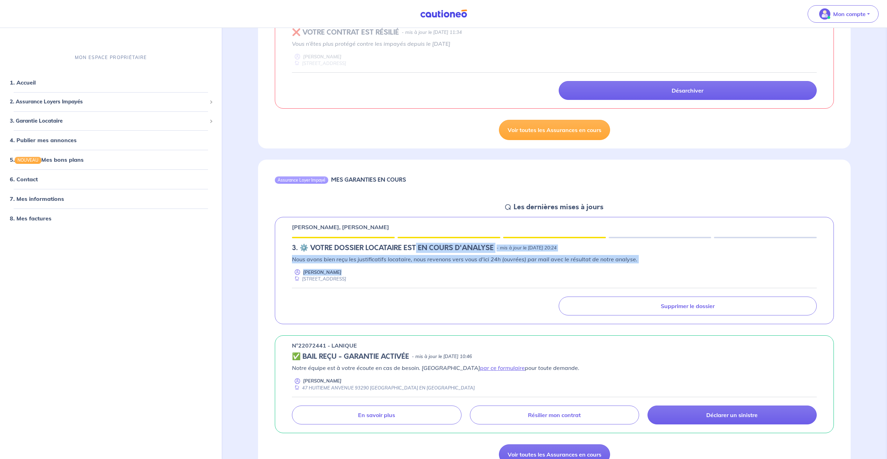
drag, startPoint x: 439, startPoint y: 256, endPoint x: 511, endPoint y: 276, distance: 74.6
click at [511, 276] on div "Fabien BOUCHER, JENNIFER SULTAN 3.︎ ⚙️ VOTRE DOSSIER LOCATAIRE EST EN COURS D'A…" at bounding box center [554, 271] width 559 height 108
drag, startPoint x: 511, startPoint y: 276, endPoint x: 485, endPoint y: 276, distance: 26.6
click at [485, 276] on div "Karim Amini 20 Avenue Voltaire 93290 Tremblay-en-France" at bounding box center [554, 276] width 525 height 14
